Goal: Complete application form

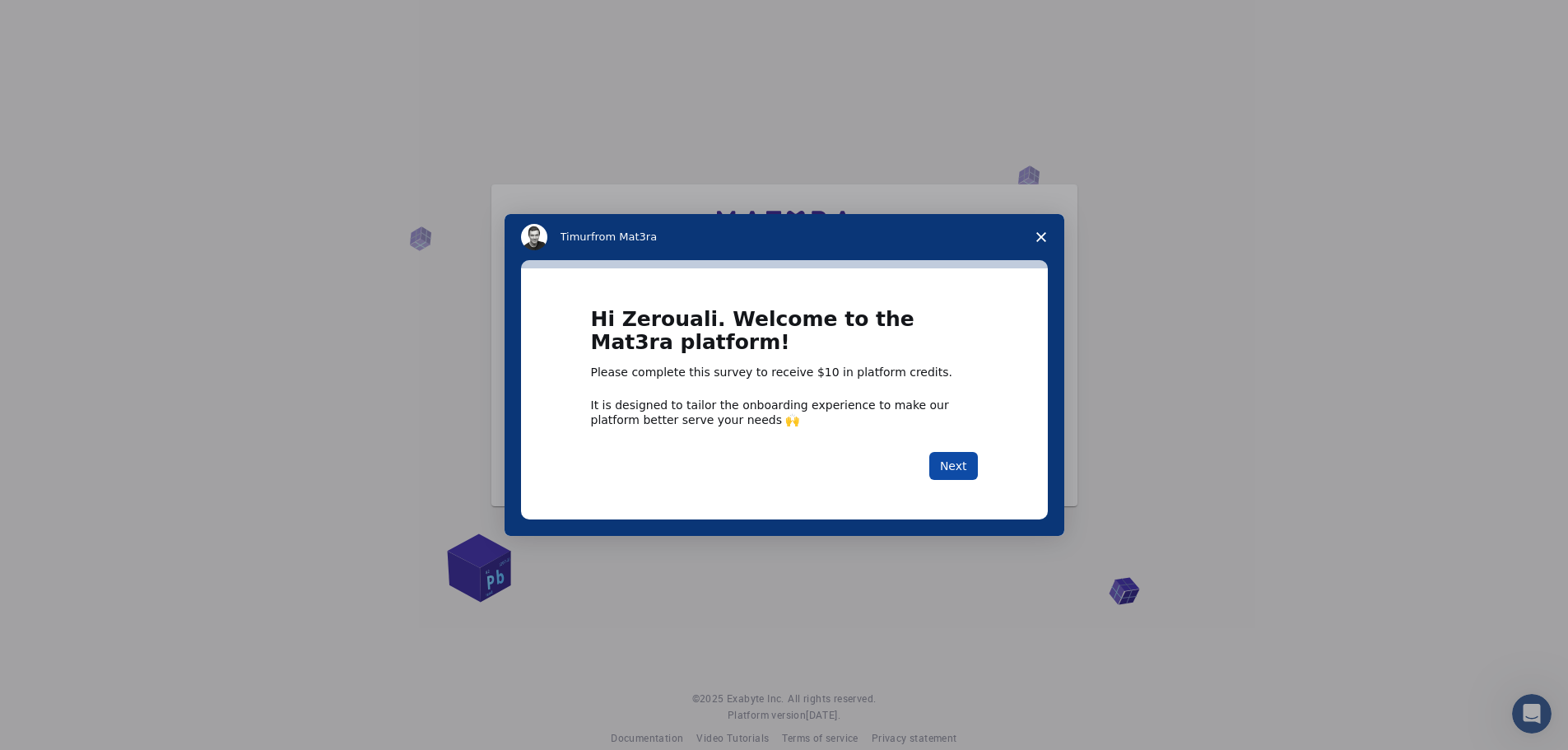
click at [953, 460] on button "Next" at bounding box center [953, 466] width 48 height 28
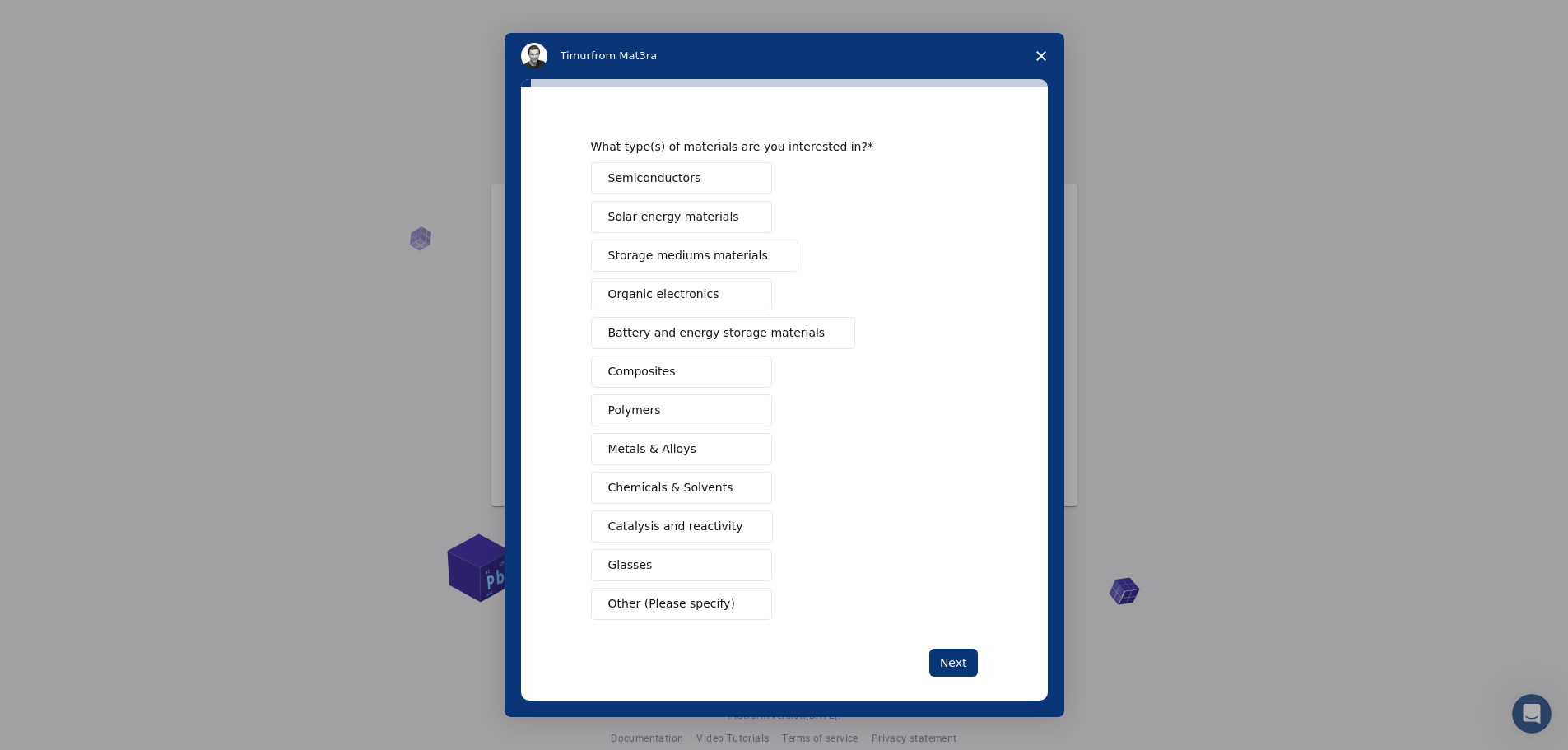
scroll to position [45, 0]
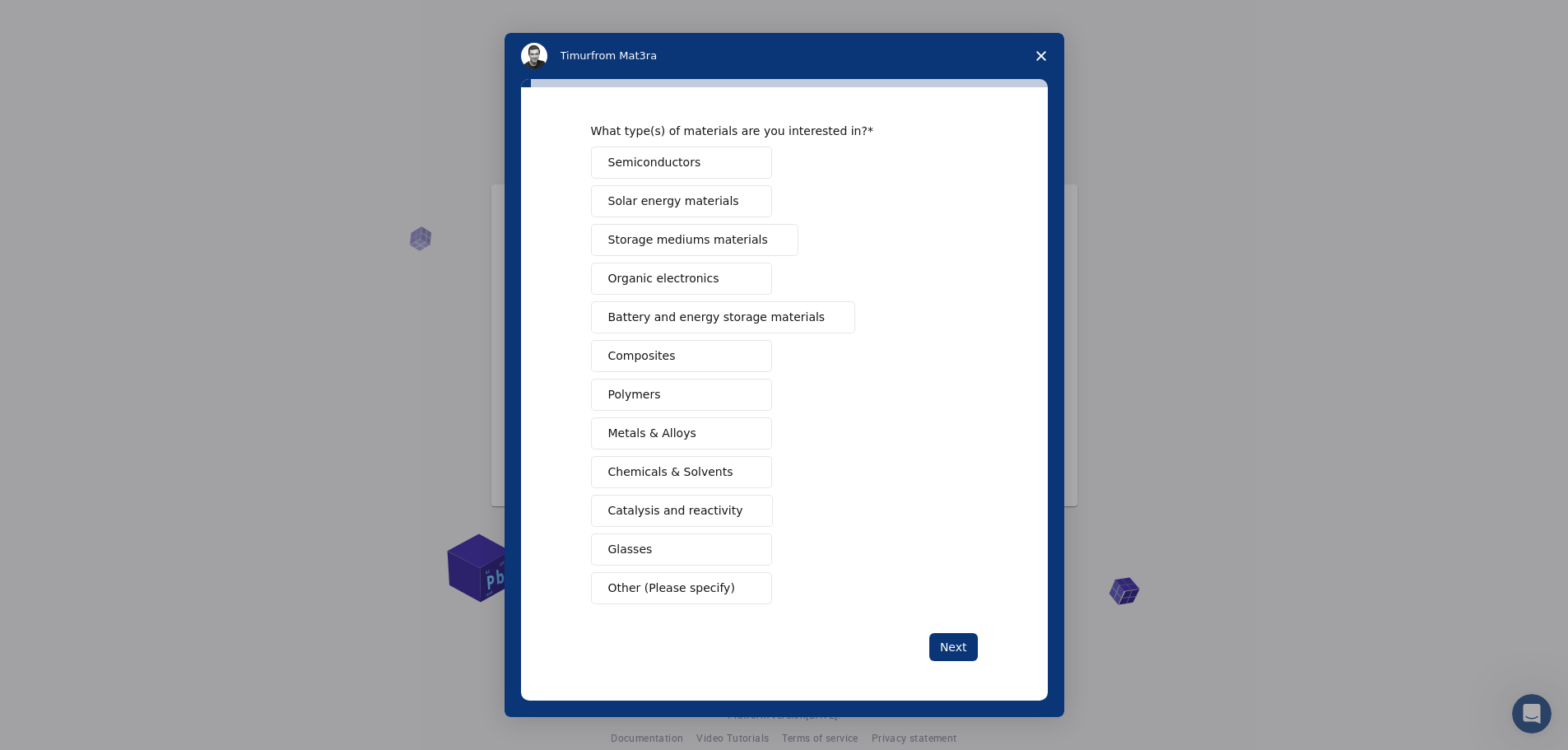
click at [702, 587] on span "Other (Please specify)" at bounding box center [672, 588] width 126 height 18
click at [659, 595] on span "Other (Please specify)" at bounding box center [672, 588] width 126 height 18
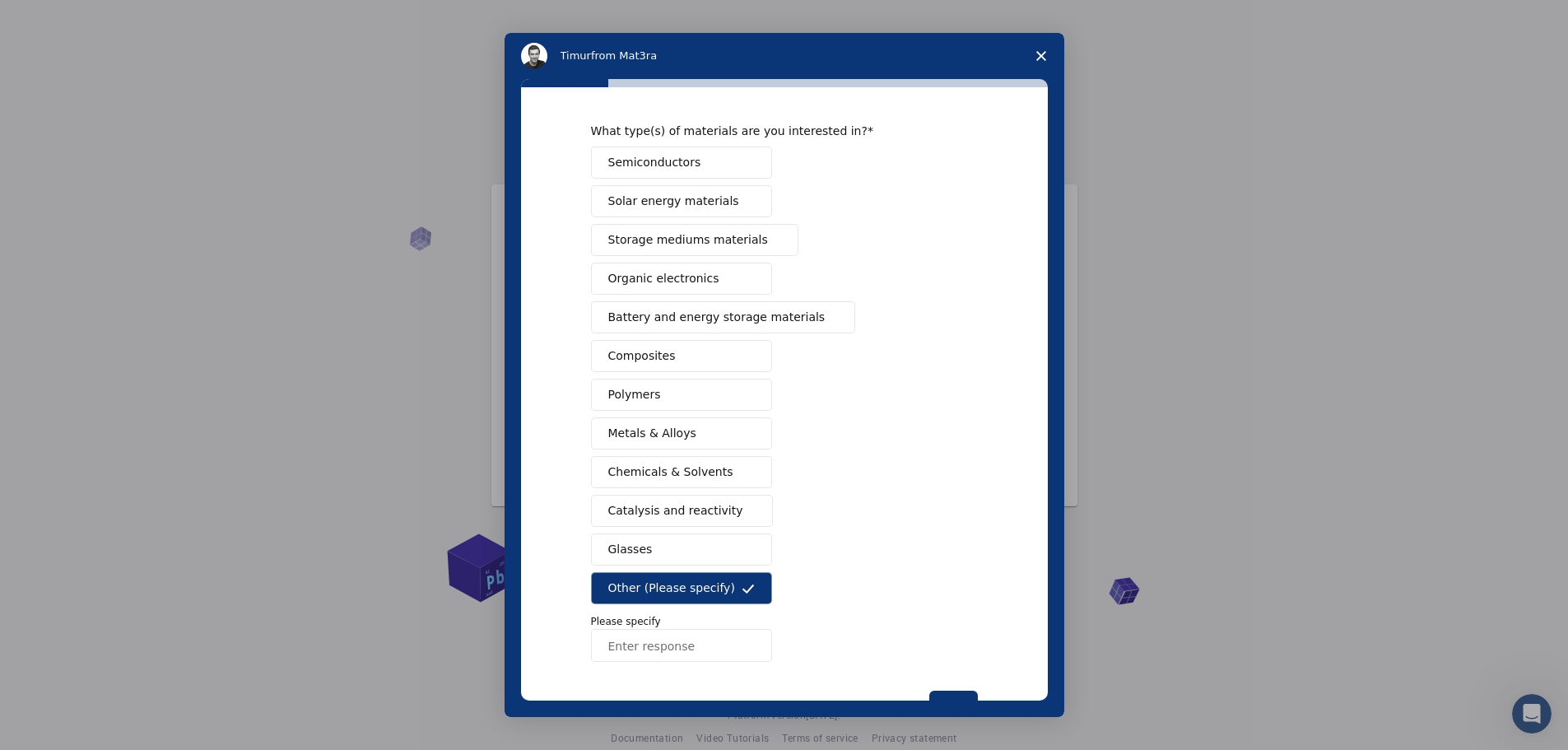
click at [663, 645] on input "Enter response" at bounding box center [681, 645] width 181 height 32
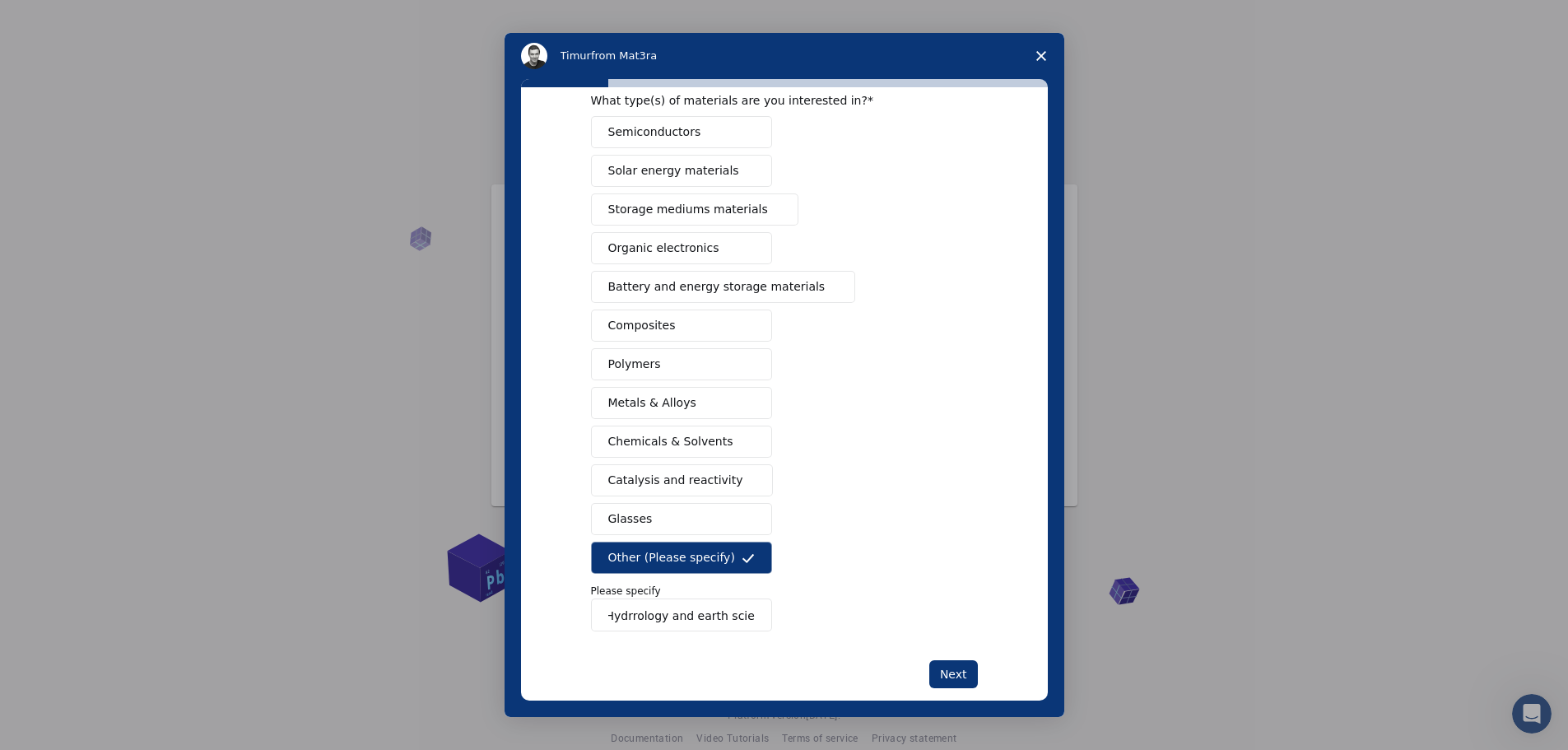
scroll to position [102, 0]
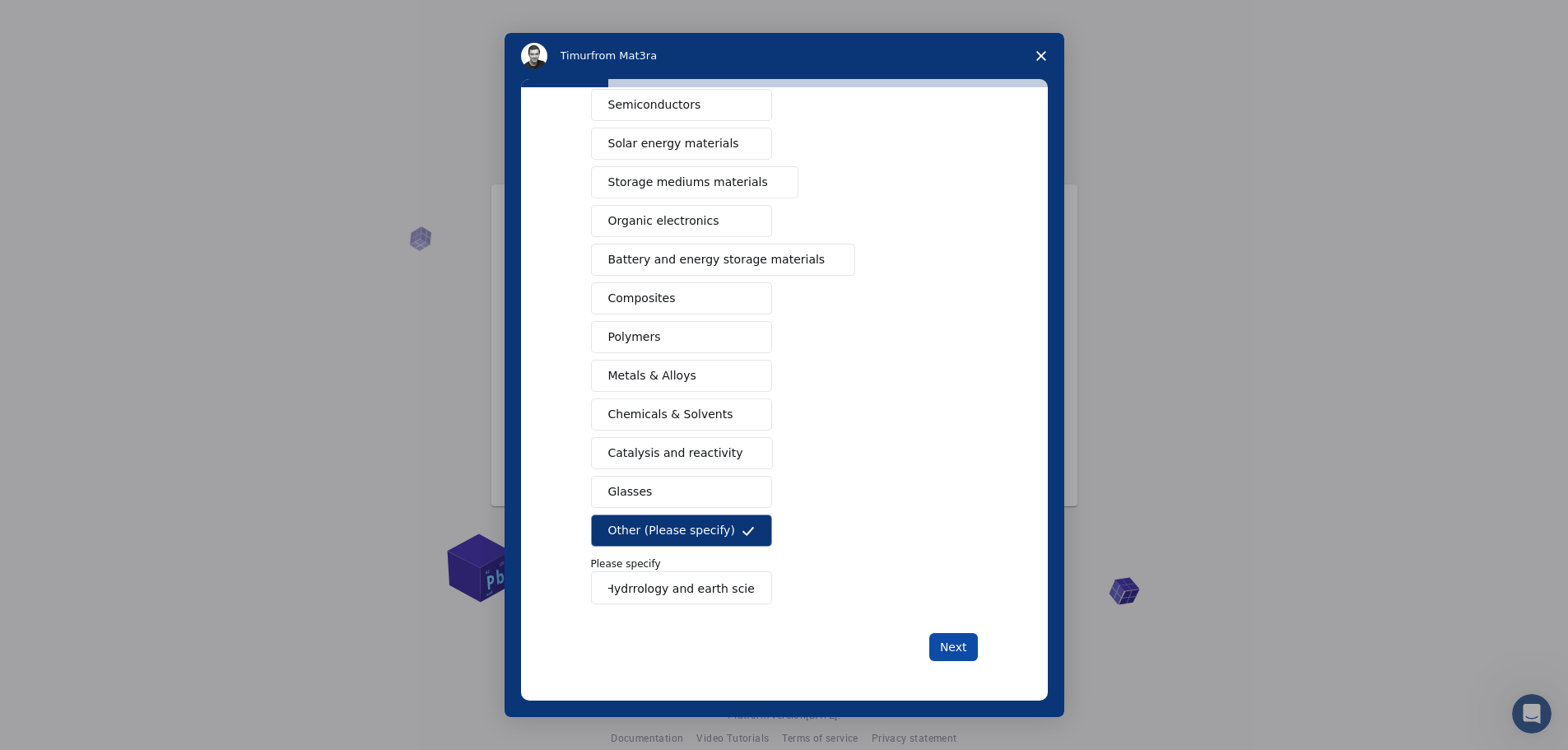
type input "Hydrrology and earth science"
click at [972, 646] on button "Next" at bounding box center [953, 647] width 48 height 28
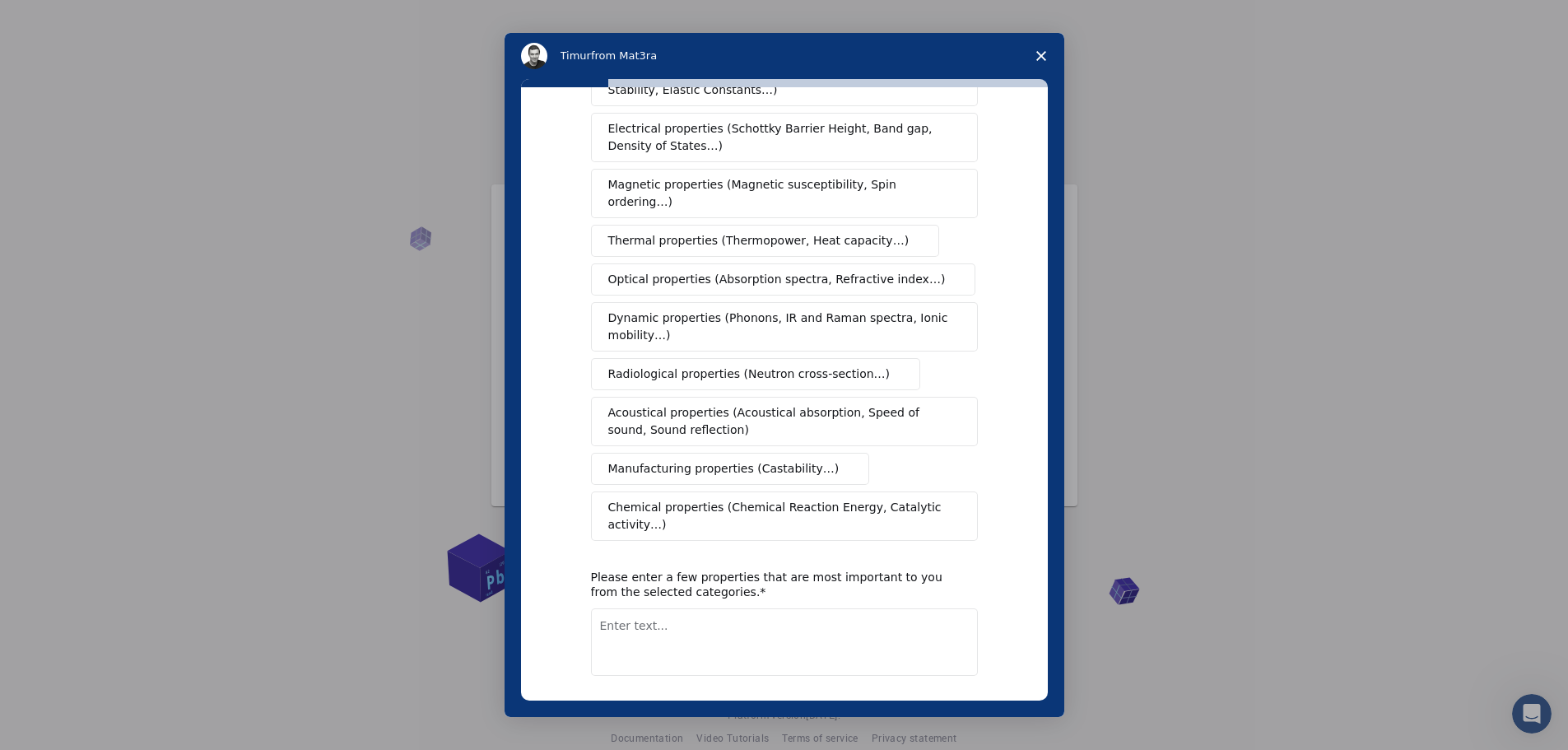
scroll to position [130, 0]
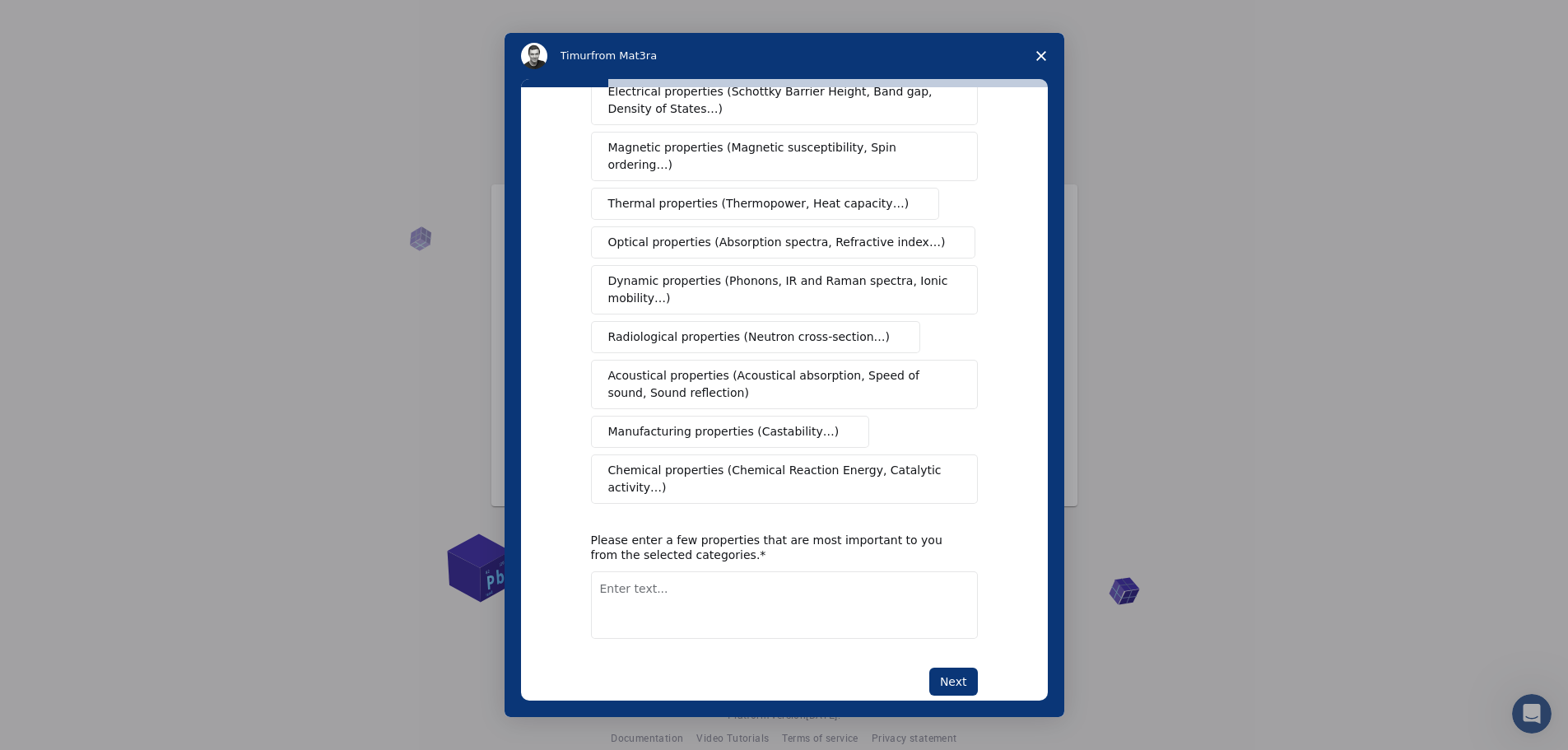
click at [829, 572] on textarea "Enter text..." at bounding box center [784, 605] width 387 height 68
type textarea "GIS and AI"
click at [952, 667] on button "Next" at bounding box center [953, 681] width 48 height 28
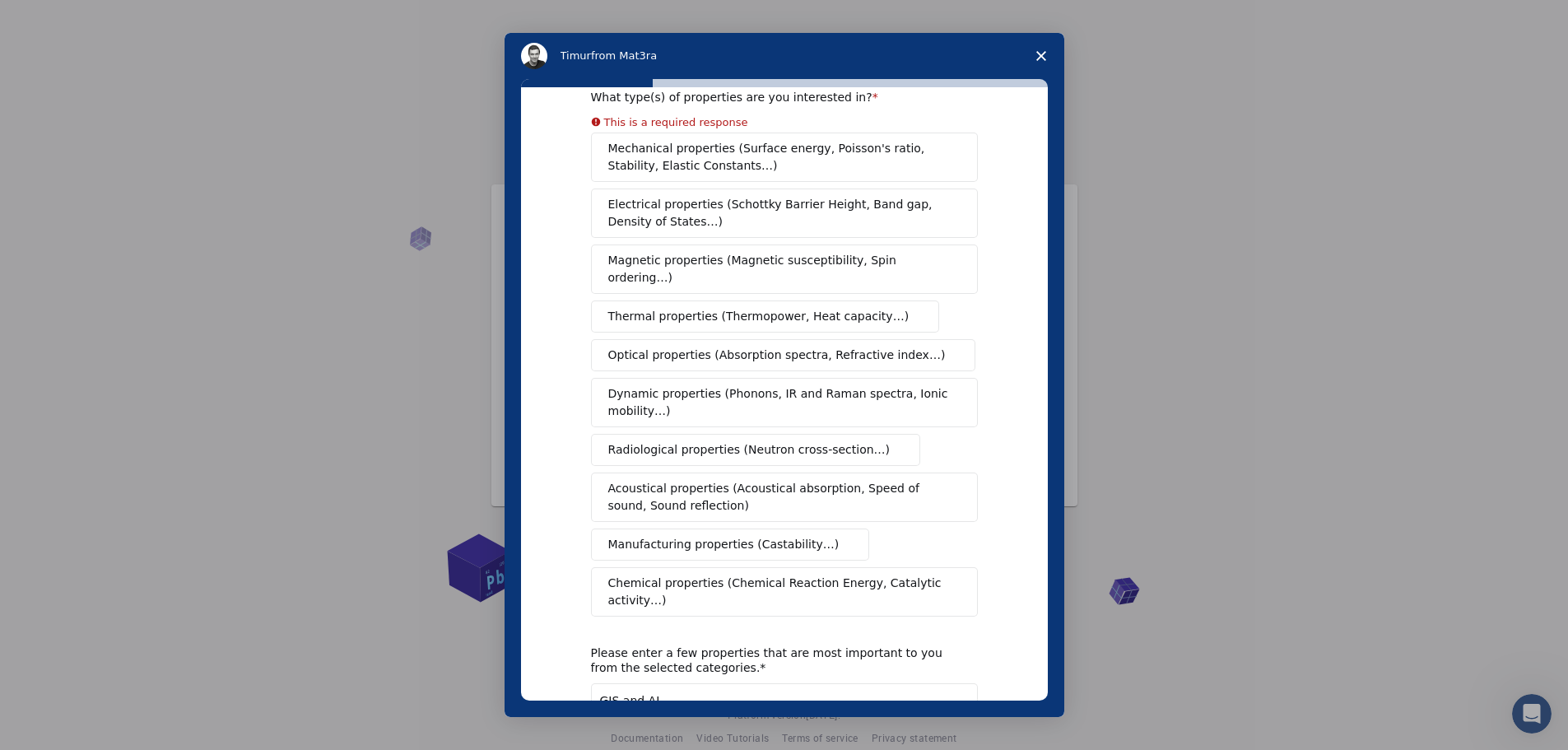
scroll to position [0, 0]
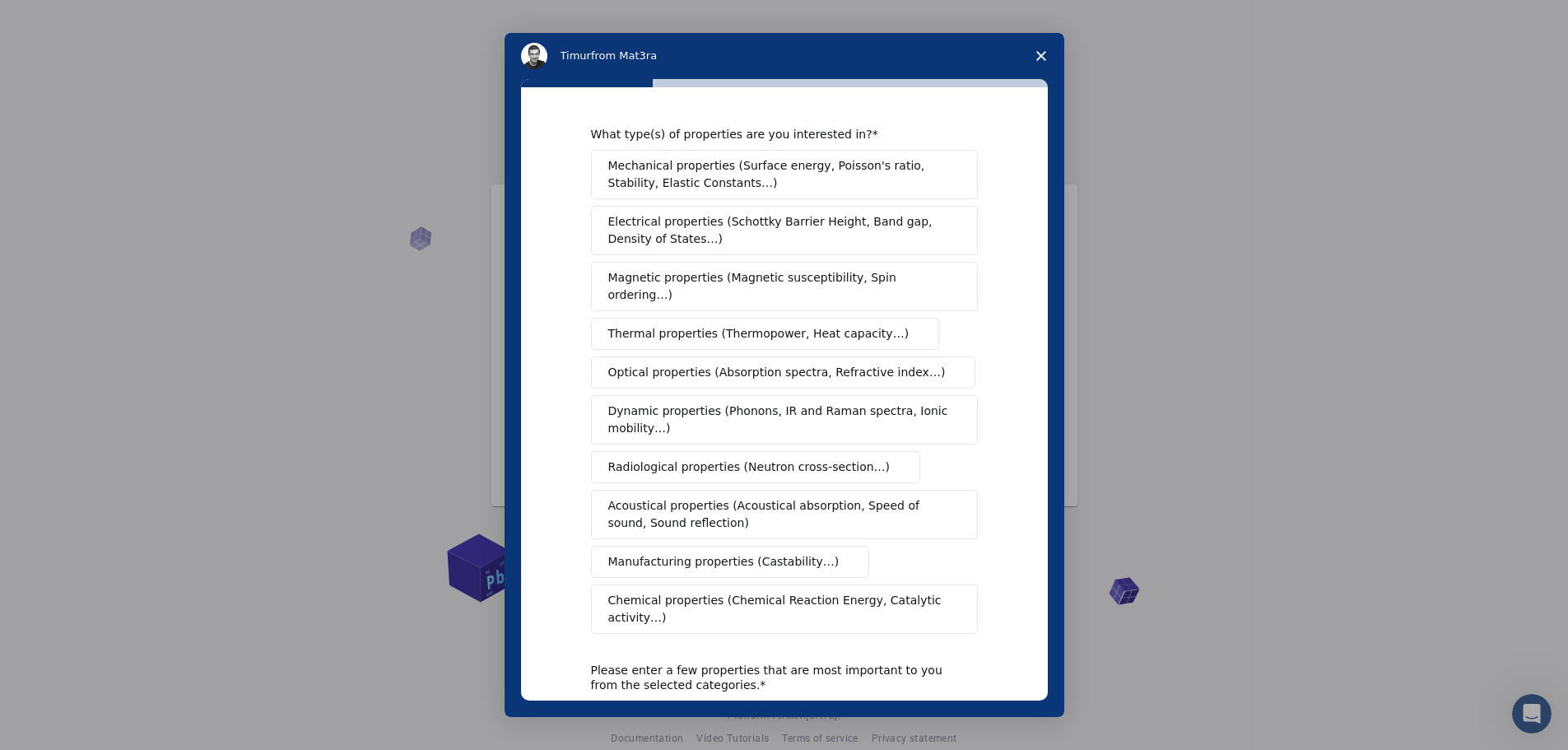
click at [620, 207] on div "Mechanical properties (Surface energy, Poisson's ratio, Stability, Elastic Cons…" at bounding box center [784, 392] width 387 height 484
click at [620, 207] on button "Electrical properties (Schottky Barrier Height, Band gap, Density of States…)" at bounding box center [784, 230] width 387 height 49
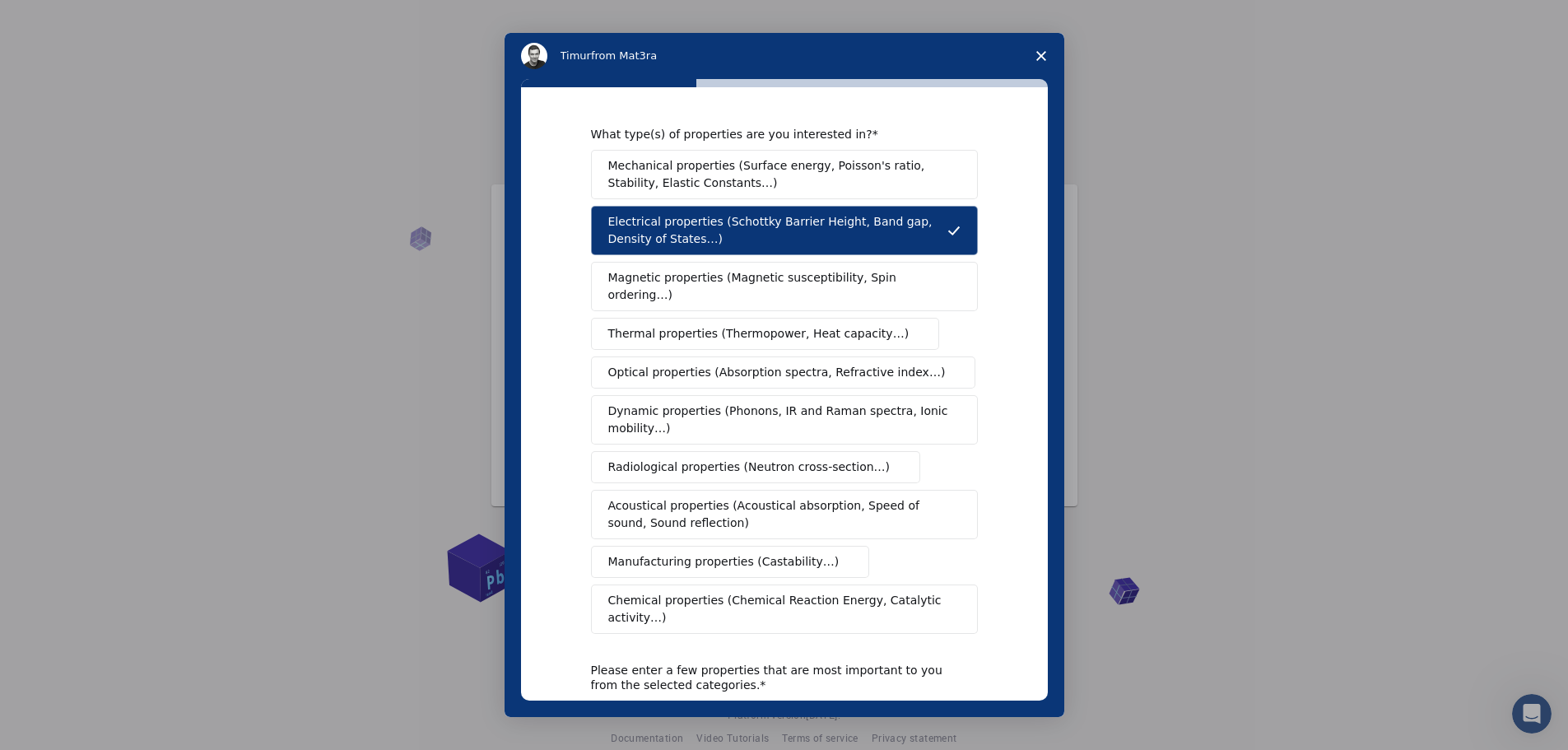
scroll to position [130, 0]
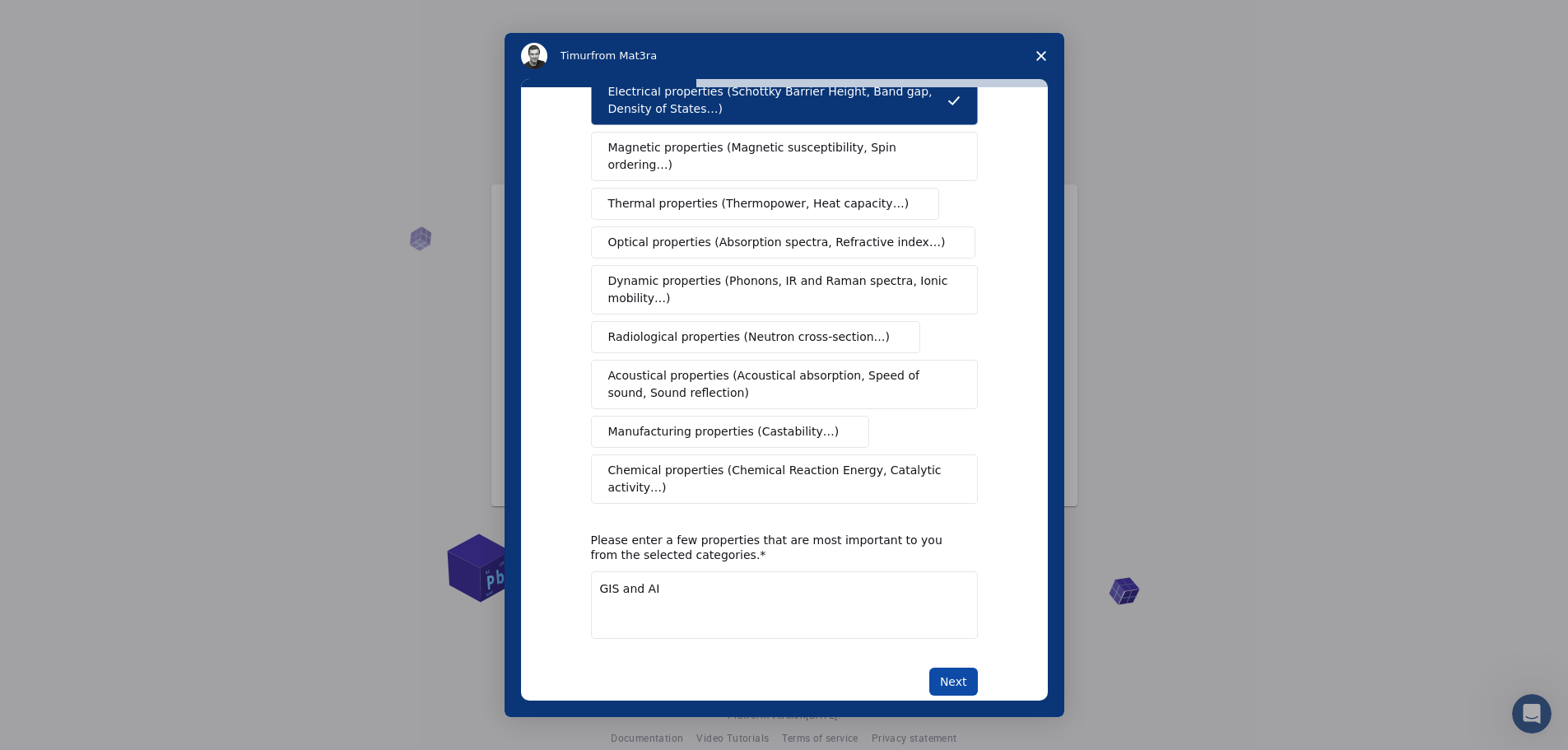
click at [963, 667] on button "Next" at bounding box center [953, 681] width 48 height 28
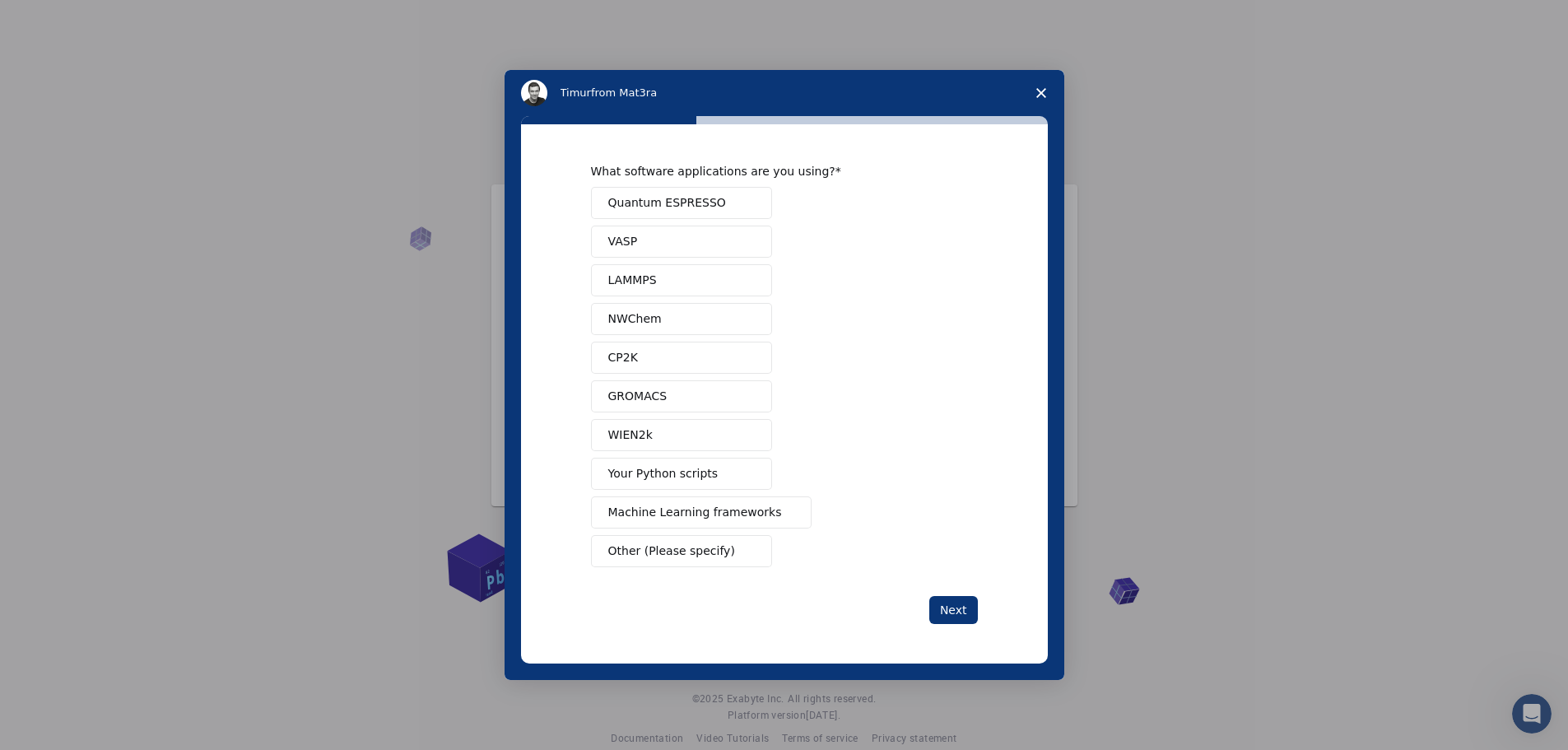
scroll to position [0, 0]
click at [680, 555] on span "Other (Please specify)" at bounding box center [672, 552] width 126 height 18
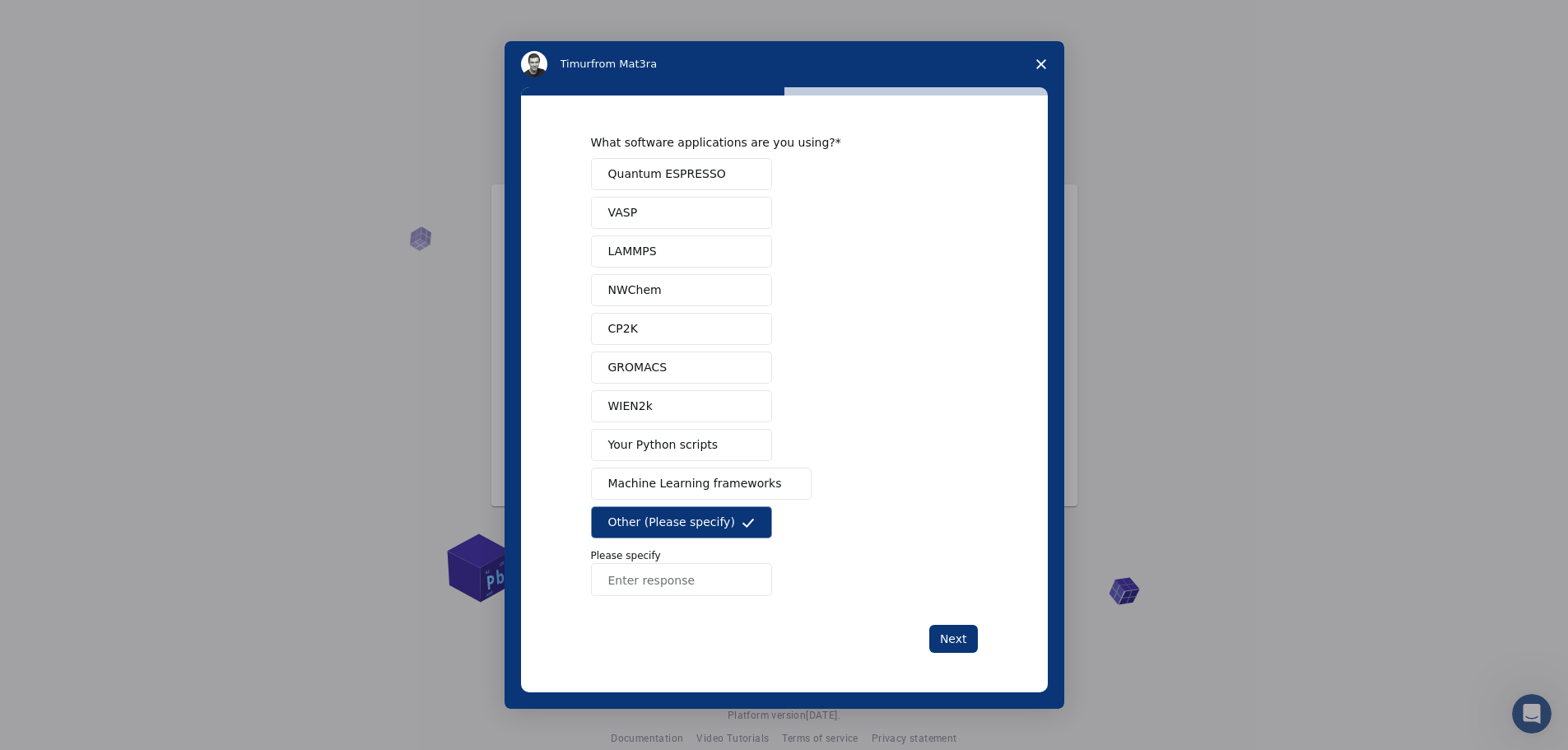
click at [665, 454] on span "Your Python scripts" at bounding box center [664, 445] width 111 height 18
click at [674, 519] on span "Other (Please specify)" at bounding box center [672, 523] width 126 height 18
click at [674, 493] on span "Machine Learning frameworks" at bounding box center [695, 484] width 174 height 18
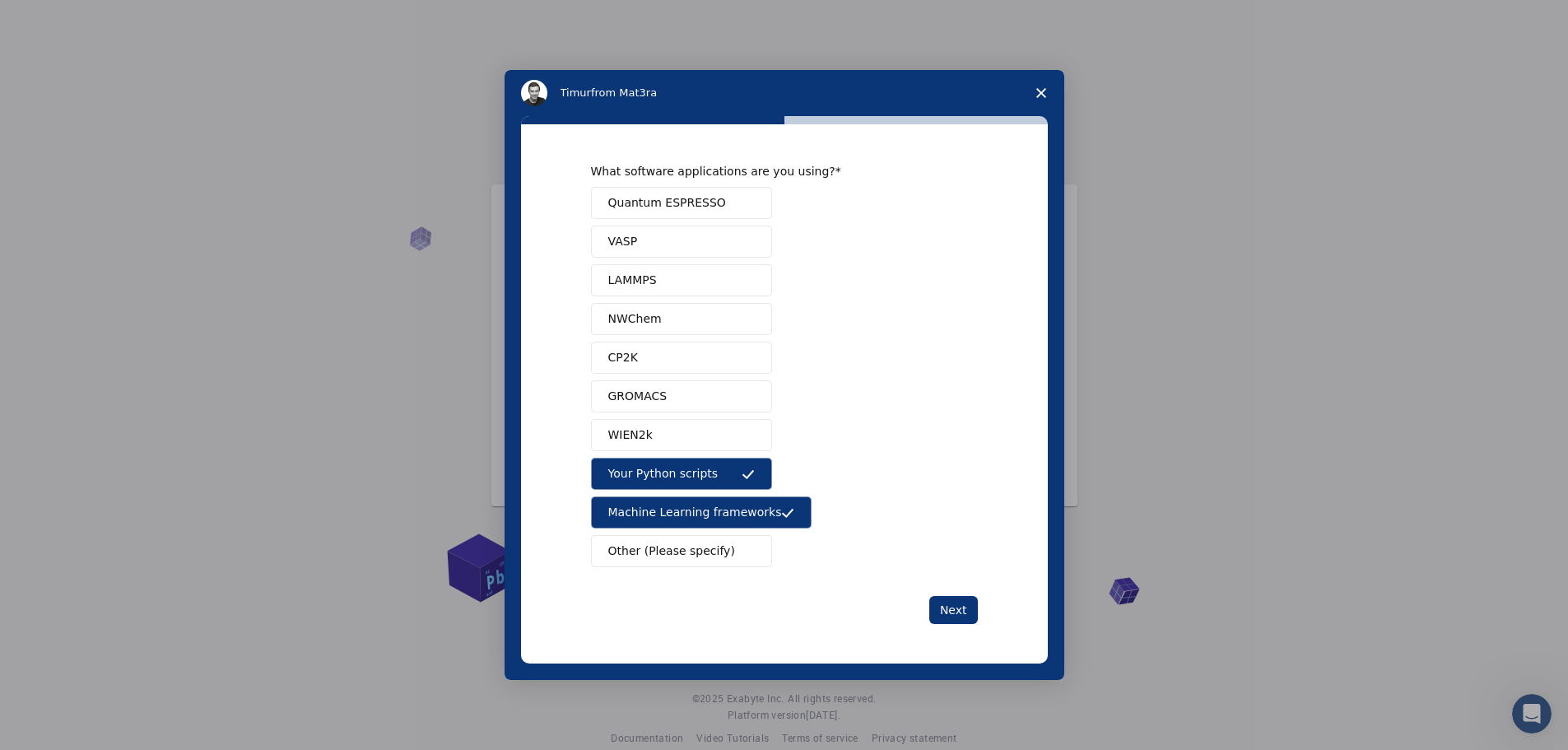
click at [744, 506] on span "Machine Learning frameworks" at bounding box center [695, 513] width 174 height 18
click at [953, 603] on button "Next" at bounding box center [953, 610] width 48 height 28
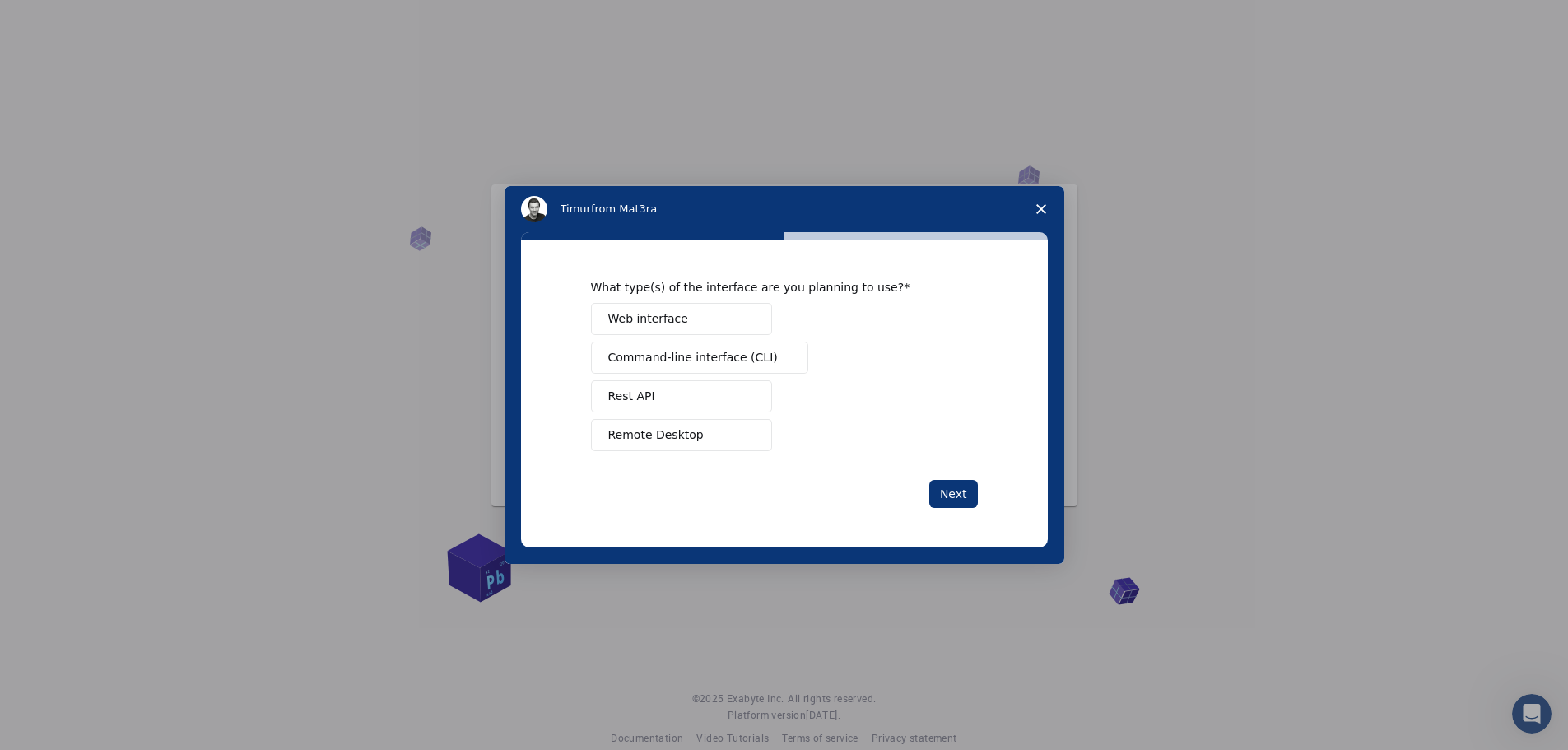
click at [668, 389] on button "Rest API" at bounding box center [681, 396] width 181 height 32
click at [673, 423] on button "Remote Desktop" at bounding box center [681, 435] width 181 height 32
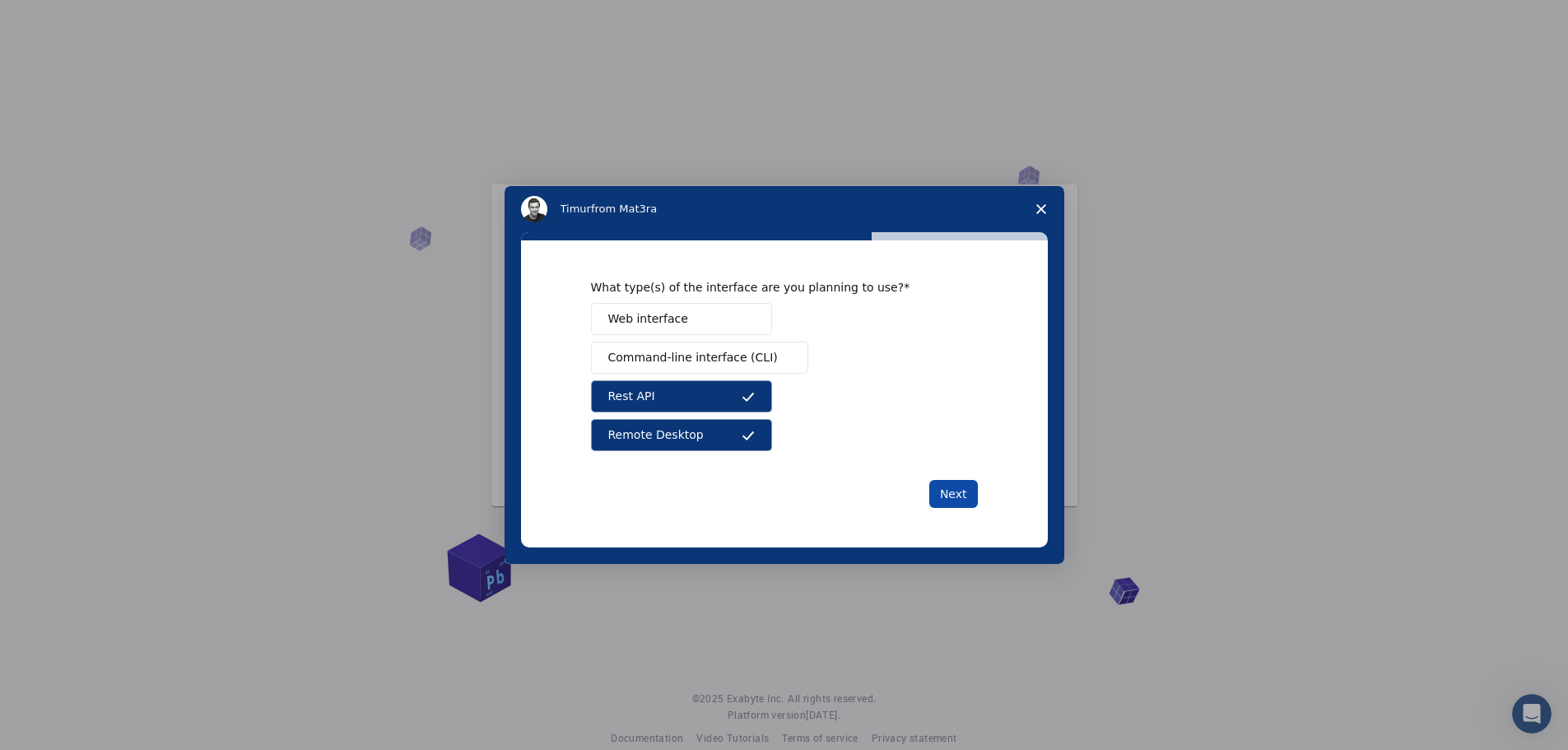
click at [936, 488] on button "Next" at bounding box center [953, 494] width 48 height 28
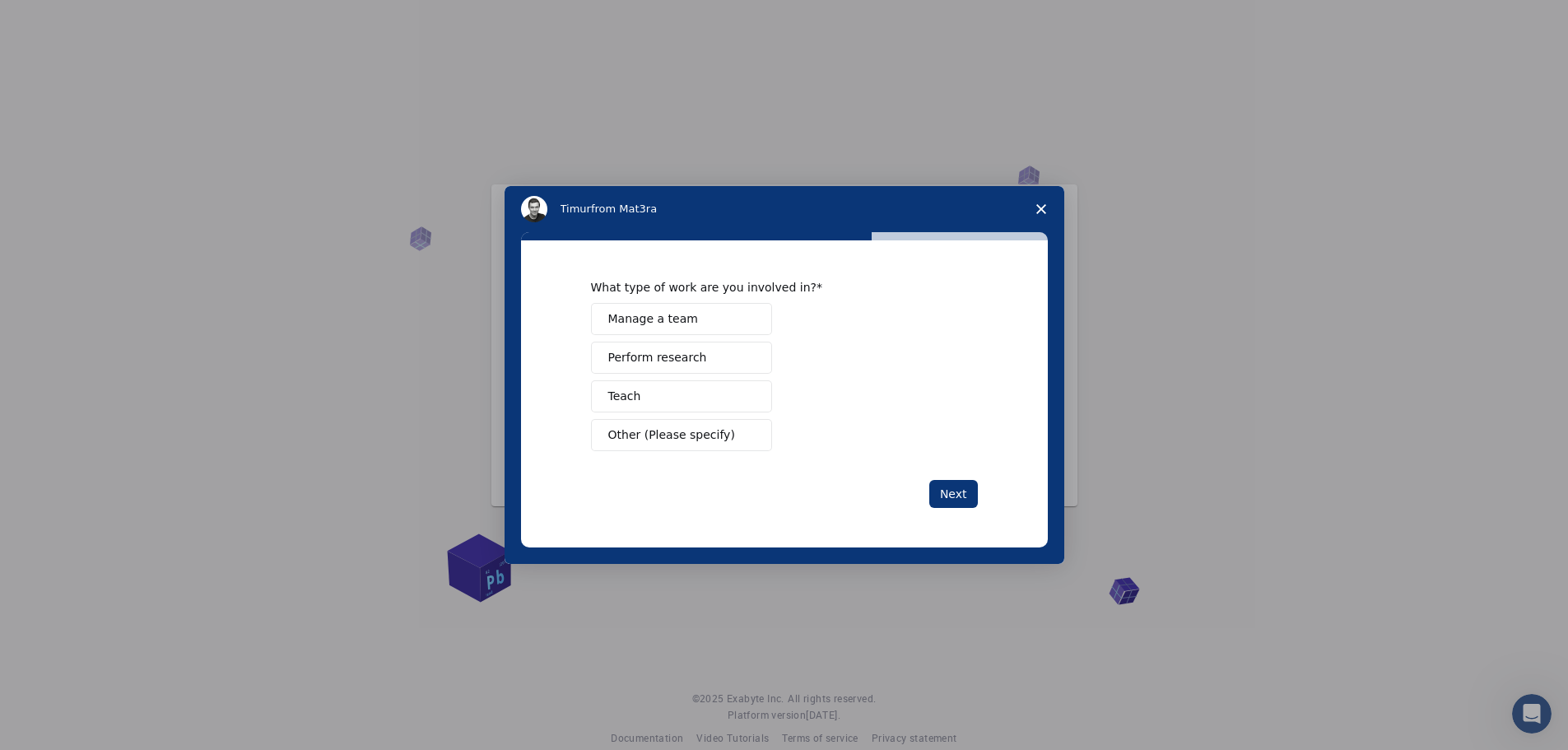
click at [656, 325] on span "Manage a team" at bounding box center [653, 319] width 90 height 18
click at [656, 393] on button "Teach" at bounding box center [681, 396] width 181 height 32
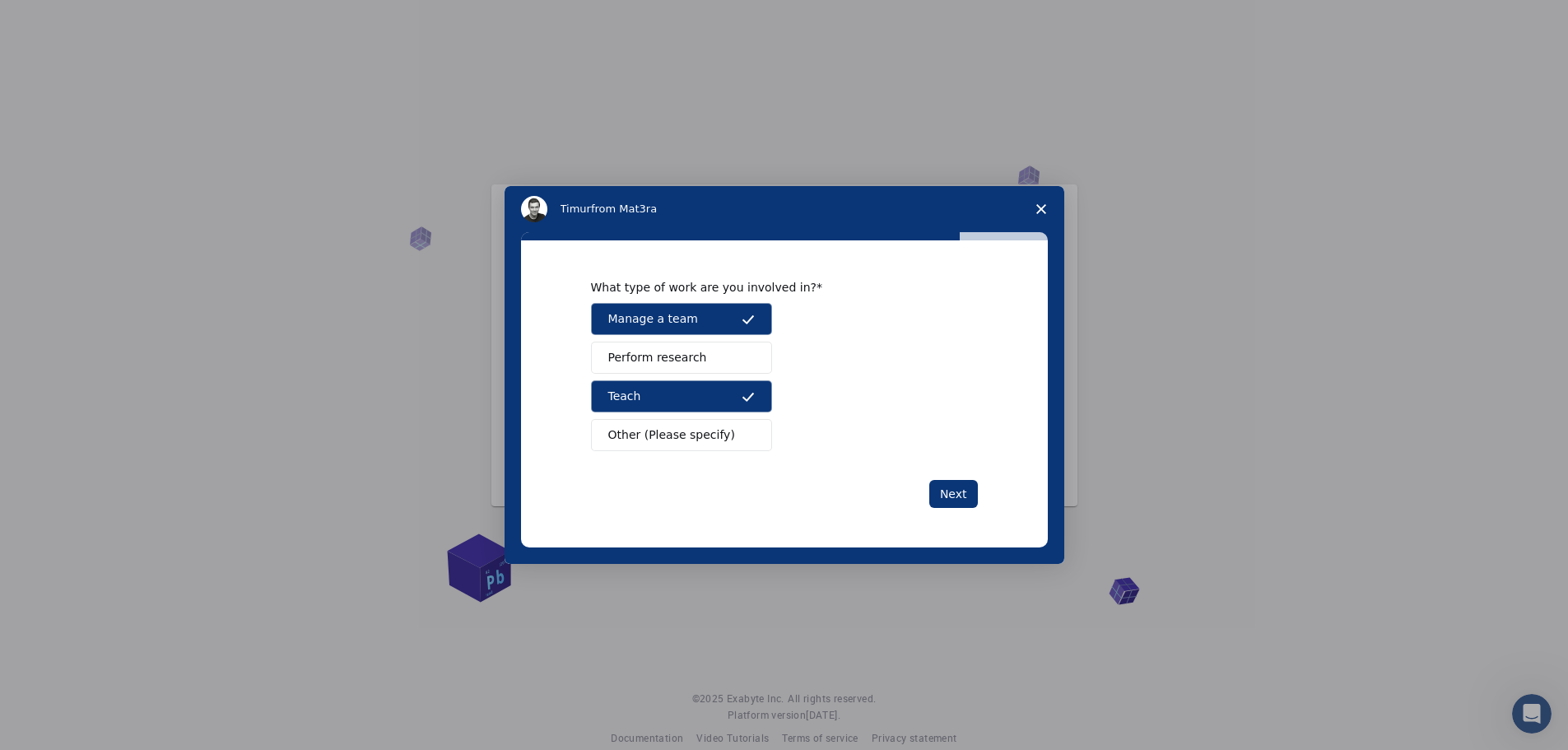
click at [927, 482] on div "Next" at bounding box center [784, 494] width 387 height 28
click at [605, 321] on button "Manage a team" at bounding box center [681, 319] width 181 height 32
click at [632, 352] on span "Perform research" at bounding box center [658, 357] width 98 height 18
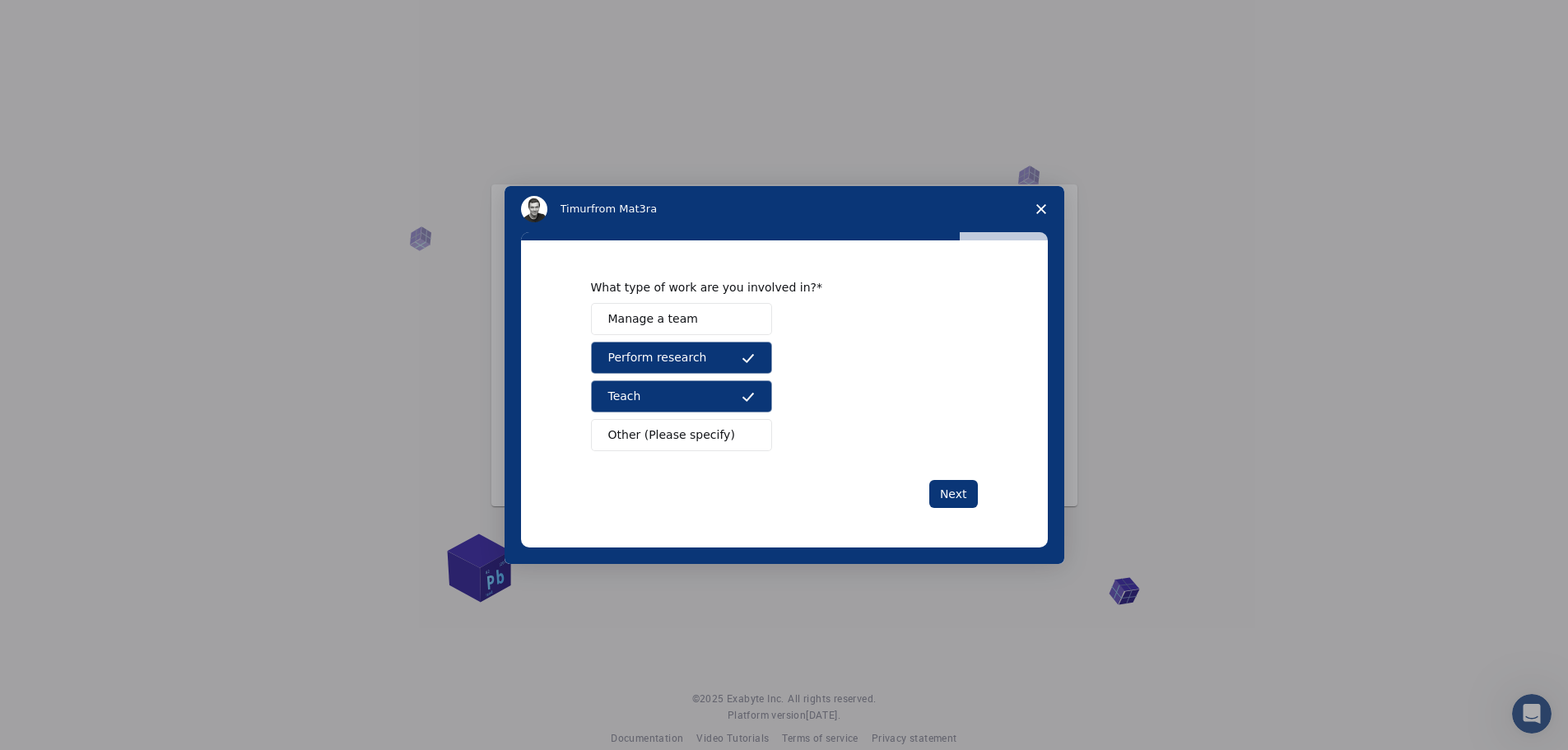
click at [930, 491] on div "Next" at bounding box center [784, 494] width 387 height 28
click at [946, 495] on button "Next" at bounding box center [953, 494] width 48 height 28
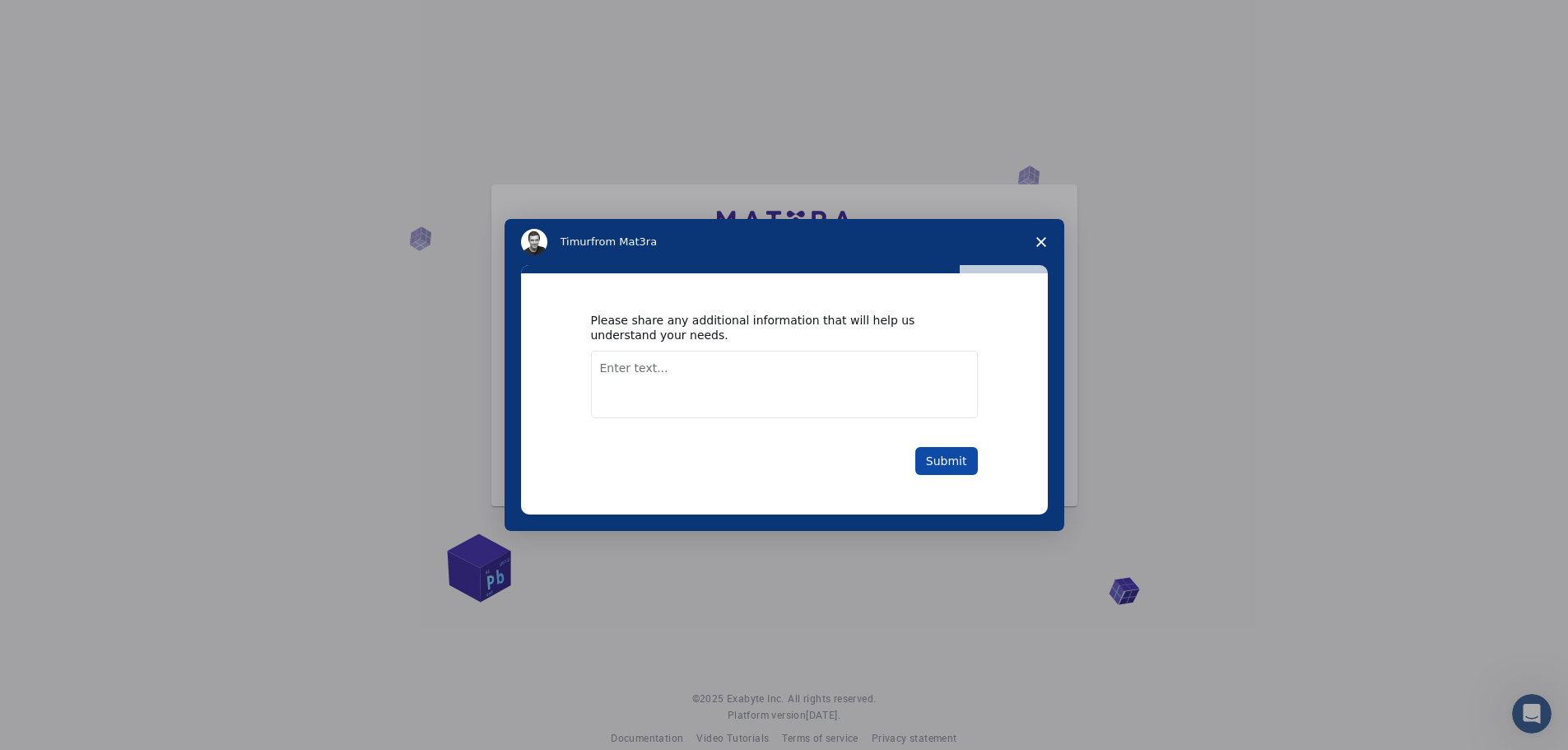
click at [928, 456] on button "Submit" at bounding box center [946, 461] width 62 height 28
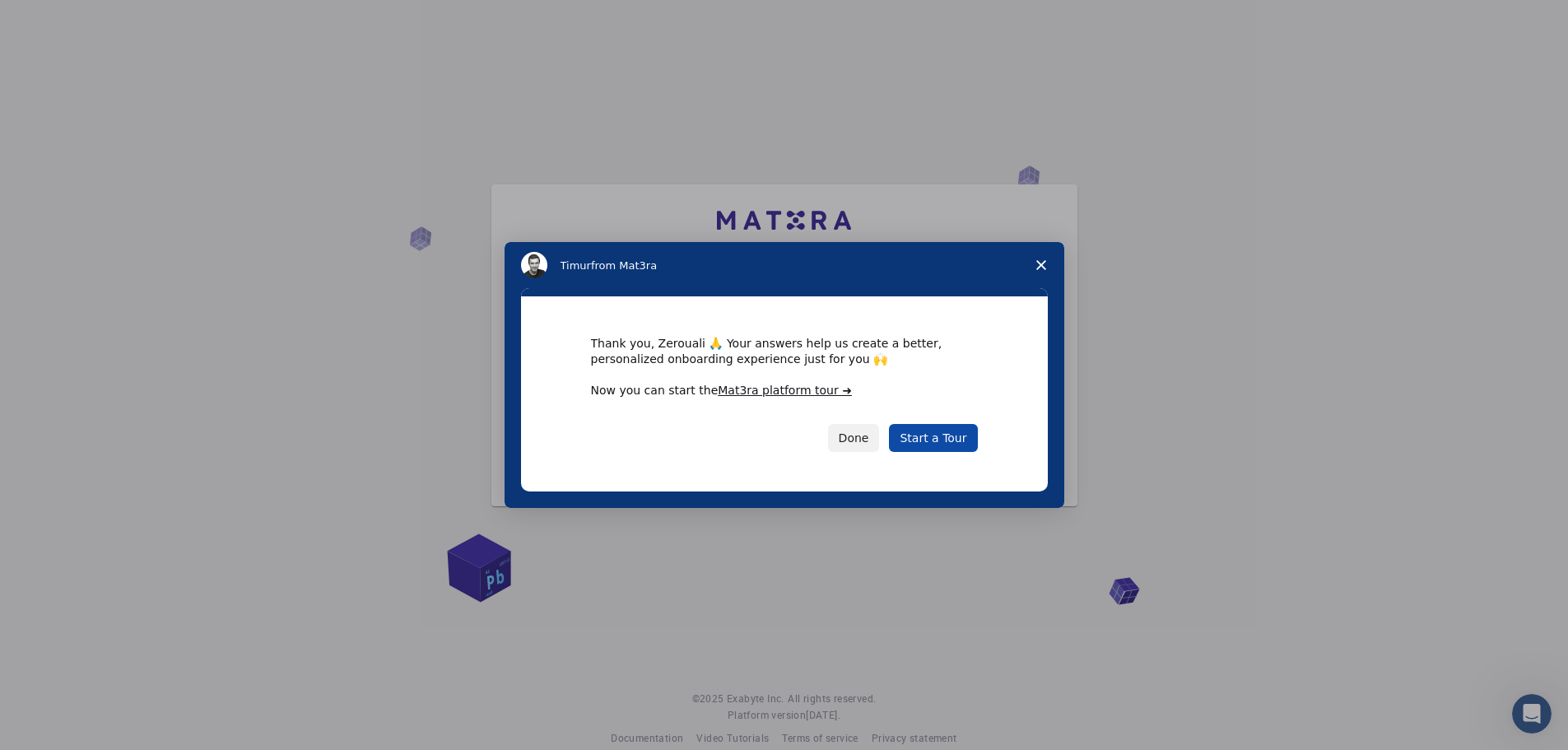
click at [927, 444] on link "Start a Tour" at bounding box center [932, 438] width 88 height 28
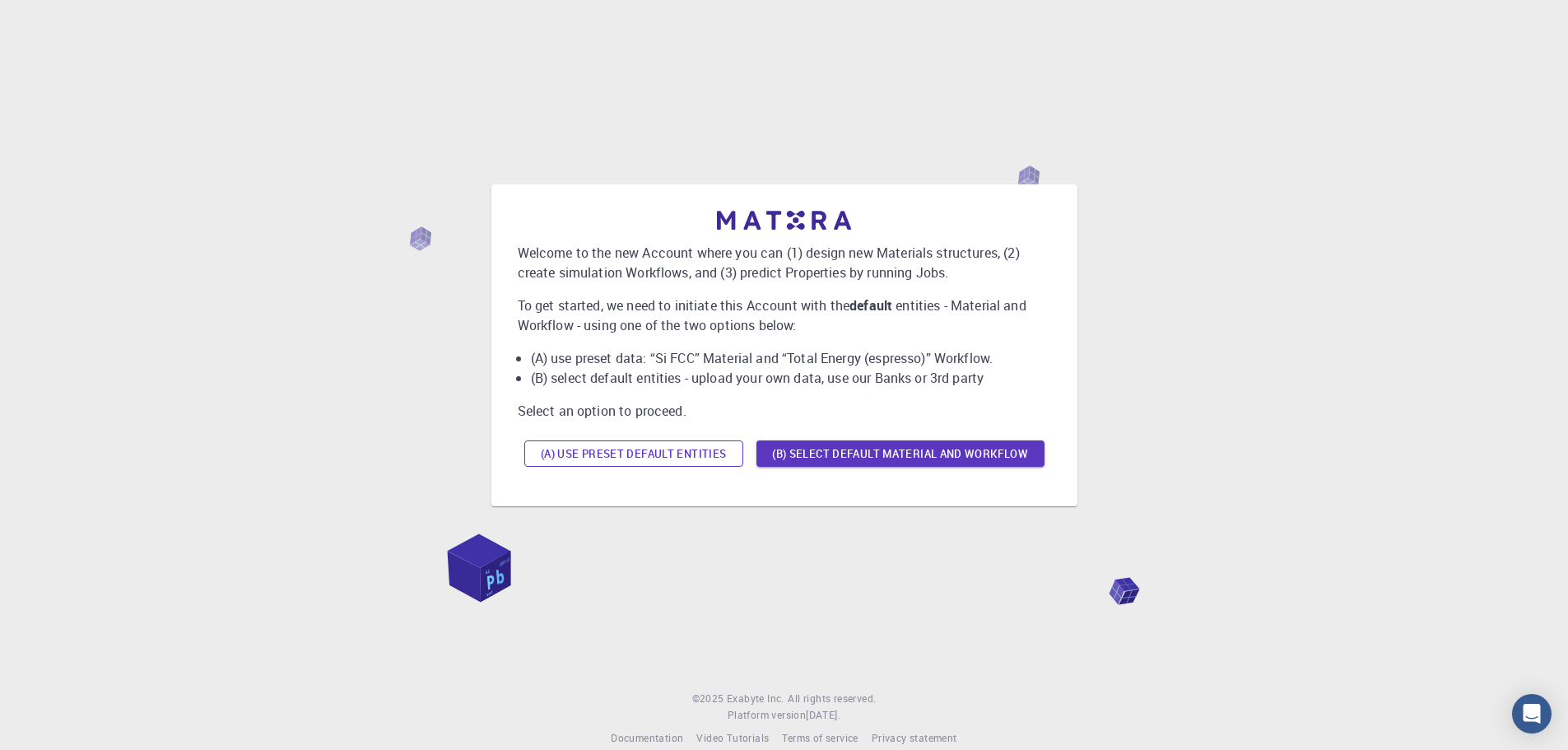
click at [723, 446] on button "(A) Use preset default entities" at bounding box center [633, 454] width 219 height 26
